Goal: Information Seeking & Learning: Learn about a topic

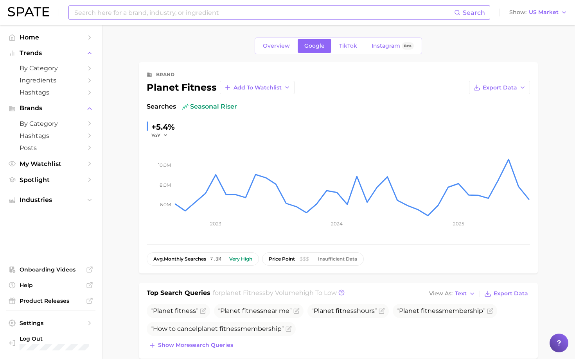
click at [179, 15] on input at bounding box center [263, 12] width 380 height 13
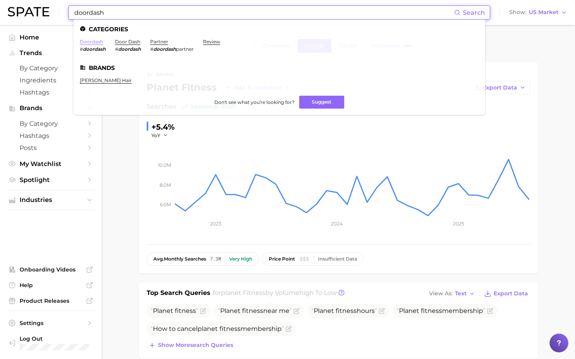
type input "doordash"
click at [95, 39] on link "doordash" at bounding box center [91, 42] width 23 height 6
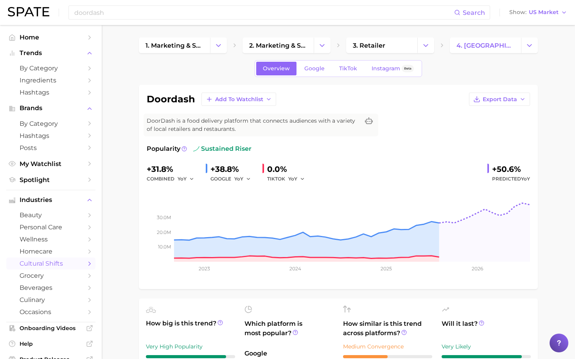
click at [163, 20] on div "doordash Search Show US Market" at bounding box center [287, 12] width 559 height 25
click at [100, 15] on input "doordash" at bounding box center [263, 12] width 380 height 13
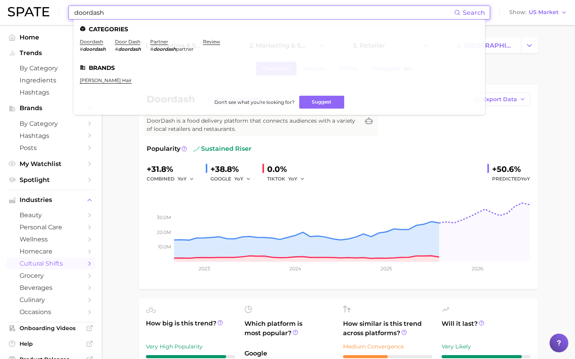
click at [100, 14] on input "doordash" at bounding box center [263, 12] width 380 height 13
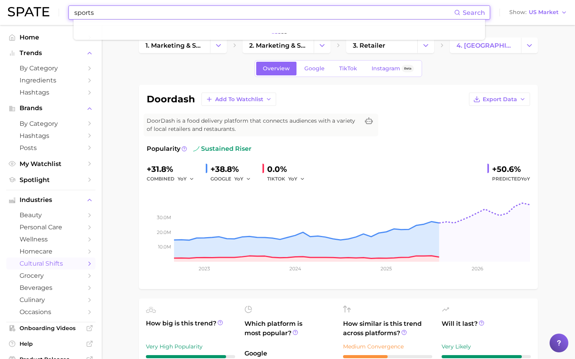
type input "sports"
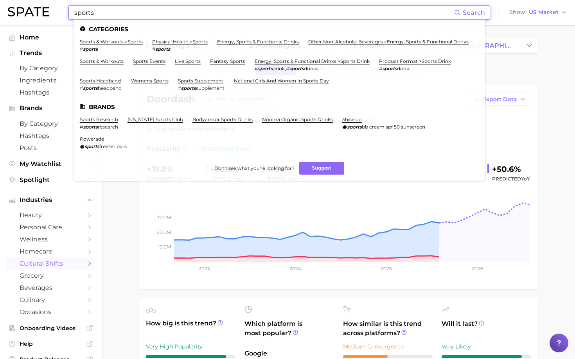
click at [41, 264] on span "cultural shifts" at bounding box center [51, 263] width 63 height 7
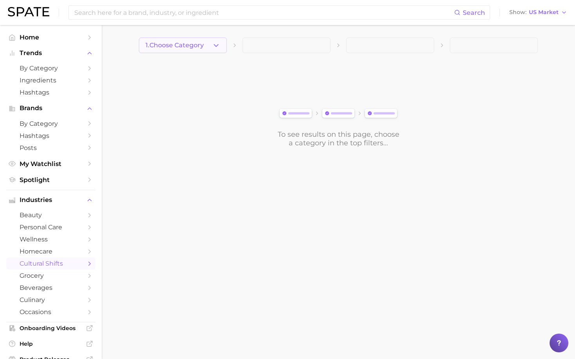
click at [210, 47] on button "1. Choose Category" at bounding box center [183, 46] width 88 height 16
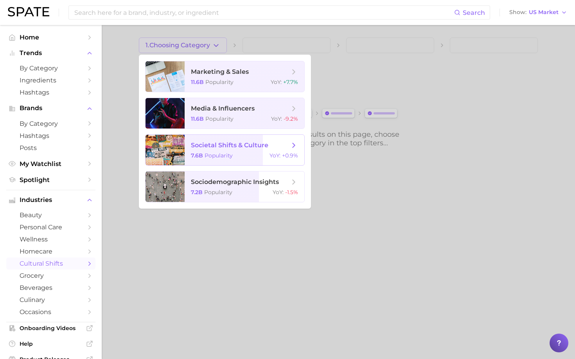
click at [209, 143] on span "societal shifts & culture" at bounding box center [229, 145] width 77 height 7
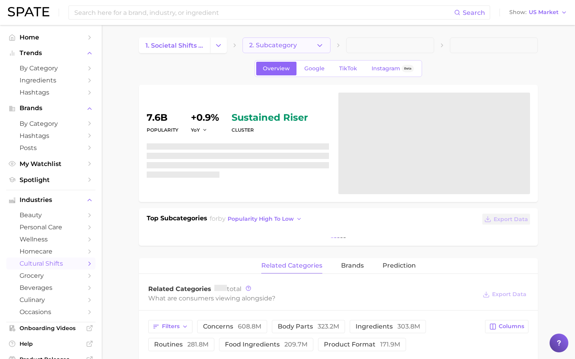
click at [303, 47] on button "2. Subcategory" at bounding box center [286, 46] width 88 height 16
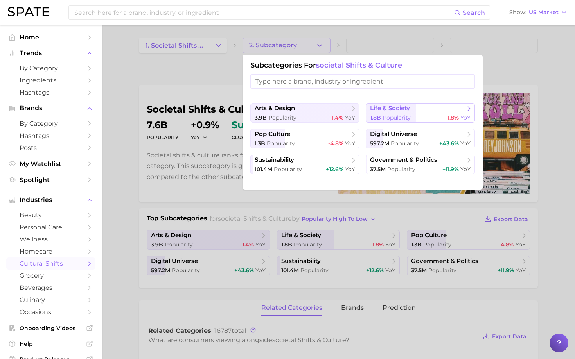
click at [380, 111] on span "life & society" at bounding box center [390, 108] width 40 height 7
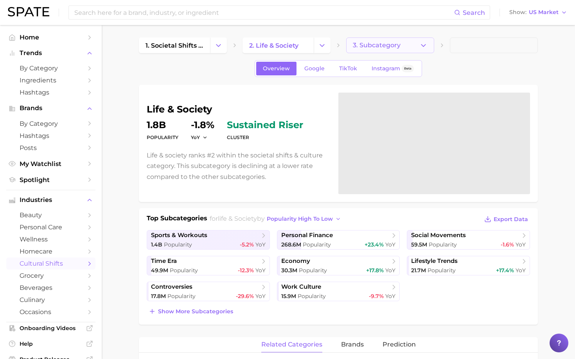
click at [377, 46] on span "3. Subcategory" at bounding box center [377, 45] width 48 height 7
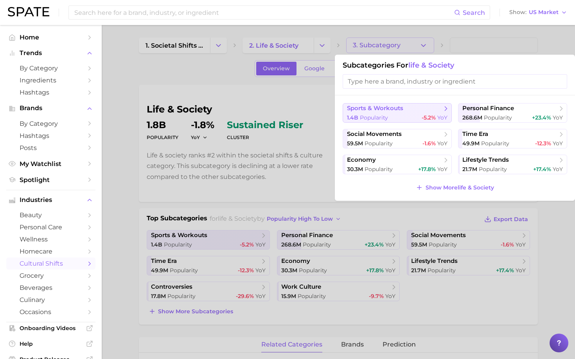
click at [372, 115] on span "Popularity" at bounding box center [374, 117] width 28 height 7
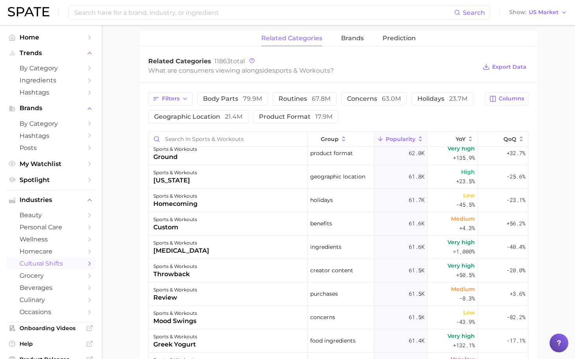
scroll to position [14736, 0]
click at [214, 15] on input at bounding box center [263, 12] width 380 height 13
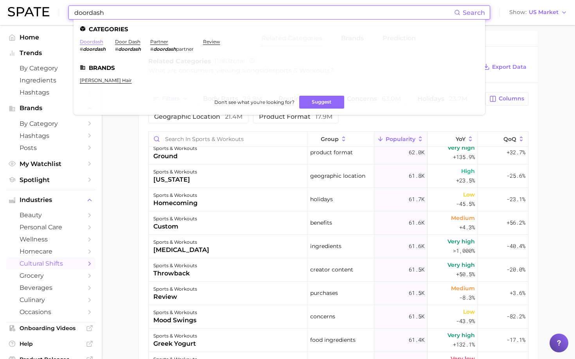
type input "doordash"
click at [96, 40] on link "doordash" at bounding box center [91, 42] width 23 height 6
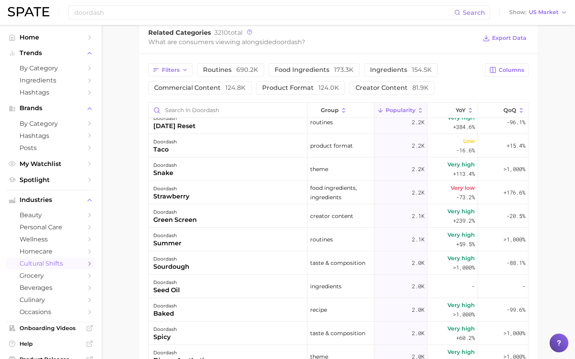
scroll to position [2542, 0]
click at [156, 13] on input "doordash" at bounding box center [263, 12] width 380 height 13
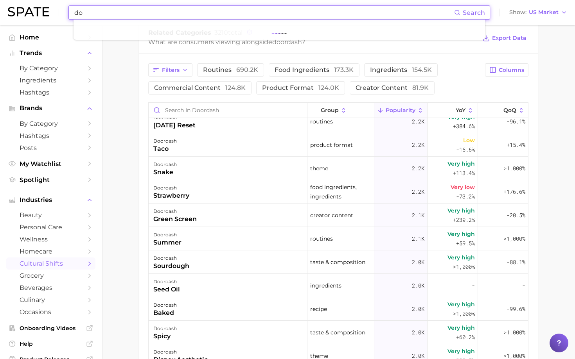
type input "d"
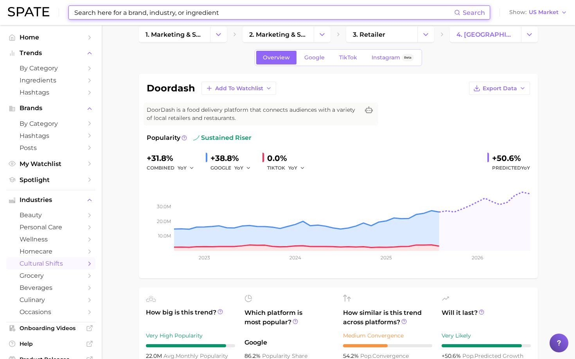
scroll to position [0, 0]
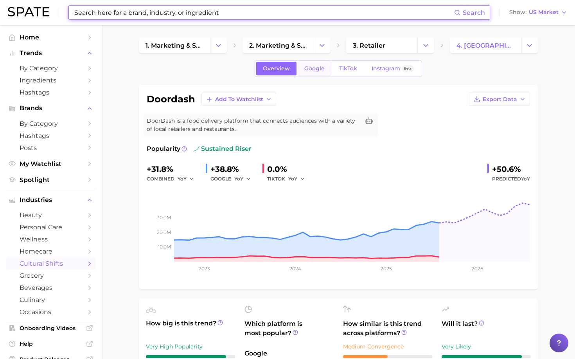
click at [320, 65] on link "Google" at bounding box center [314, 69] width 34 height 14
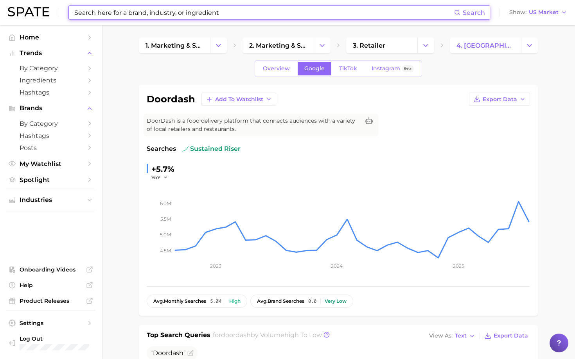
click at [146, 13] on input at bounding box center [263, 12] width 380 height 13
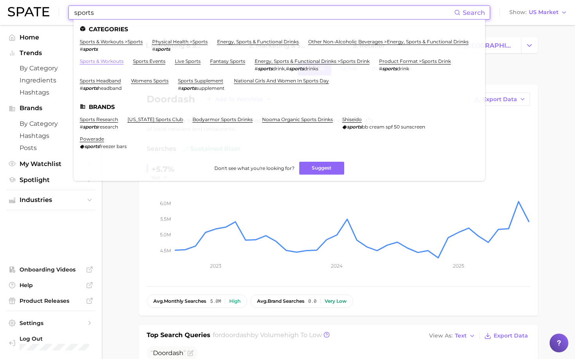
type input "sports"
click at [111, 59] on link "sports & workouts" at bounding box center [102, 61] width 44 height 6
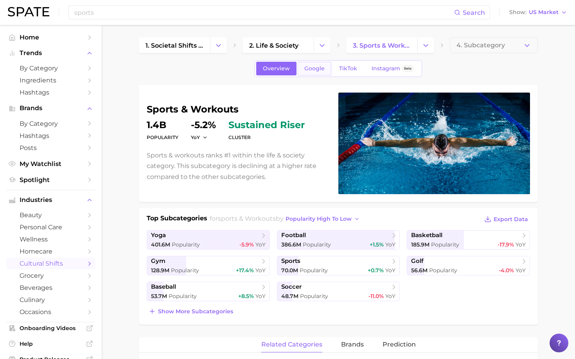
click at [319, 69] on span "Google" at bounding box center [314, 68] width 20 height 7
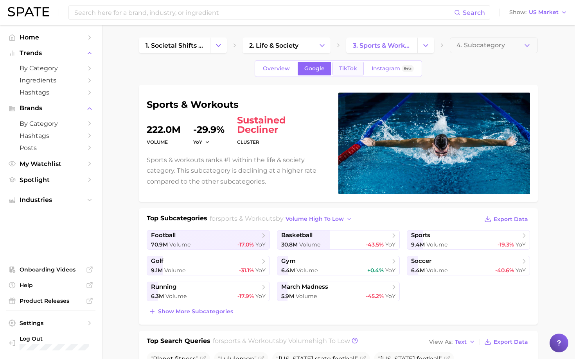
click at [351, 71] on span "TikTok" at bounding box center [348, 68] width 18 height 7
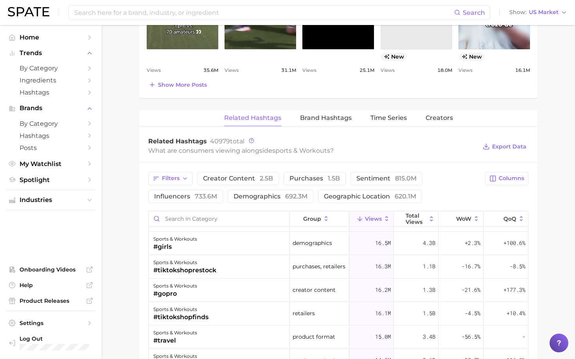
scroll to position [1919, 0]
click at [477, 217] on icon at bounding box center [476, 219] width 3 height 5
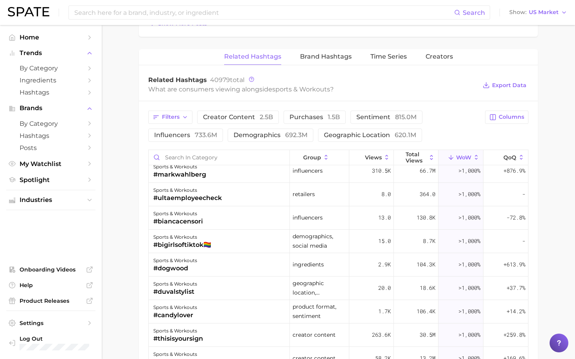
scroll to position [5080, 0]
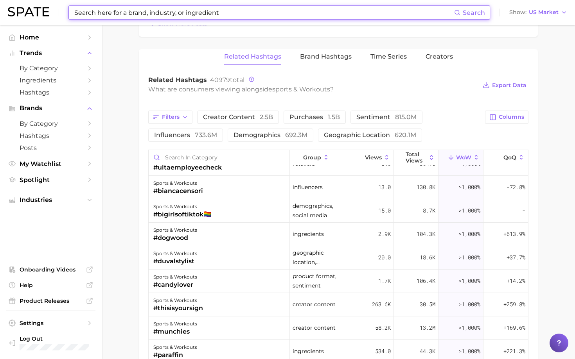
click at [129, 11] on input at bounding box center [263, 12] width 380 height 13
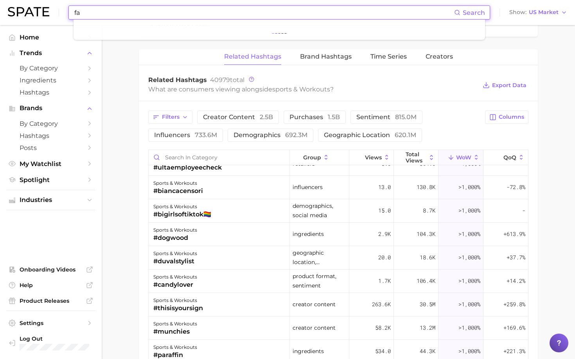
type input "f"
